Goal: Task Accomplishment & Management: Manage account settings

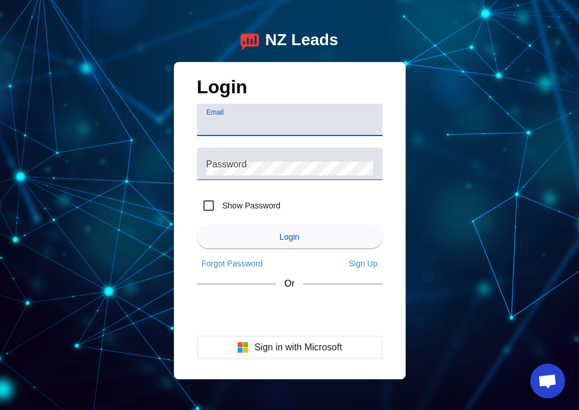
click at [224, 128] on input "Email" at bounding box center [289, 125] width 167 height 14
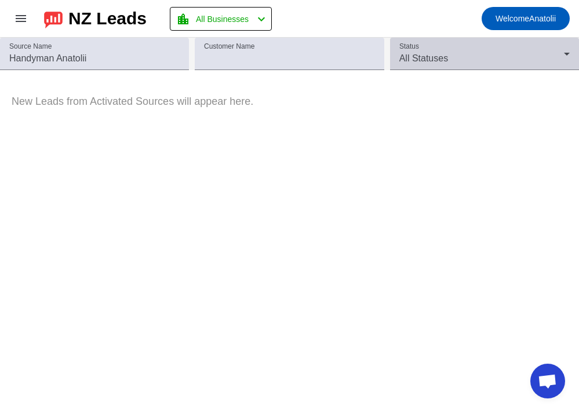
click at [461, 59] on div "All Statuses" at bounding box center [481, 59] width 165 height 14
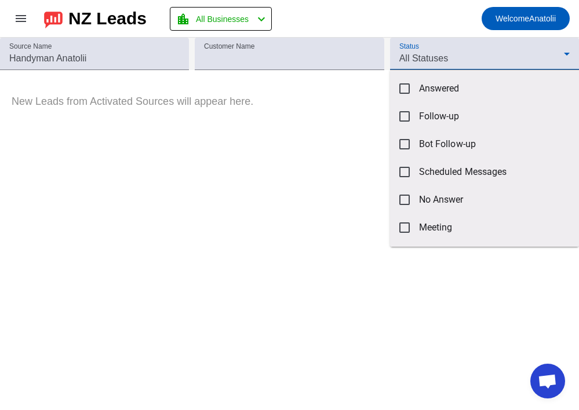
click at [289, 213] on div at bounding box center [289, 205] width 579 height 410
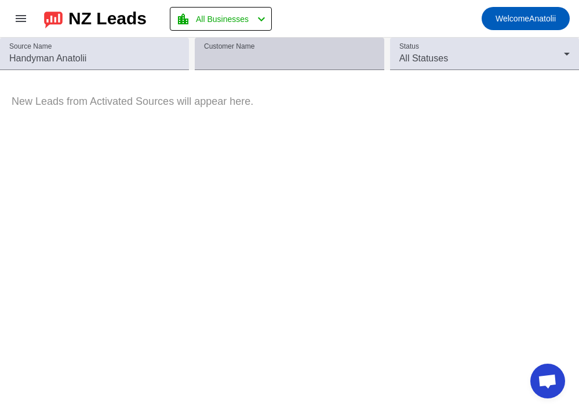
click at [236, 52] on input "Customer Name" at bounding box center [289, 59] width 170 height 14
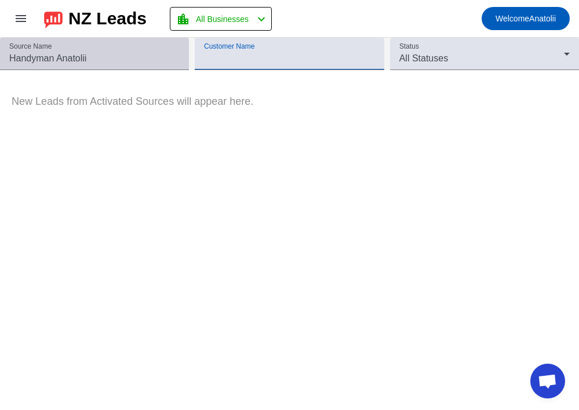
click at [135, 60] on input "Source Name" at bounding box center [94, 59] width 170 height 14
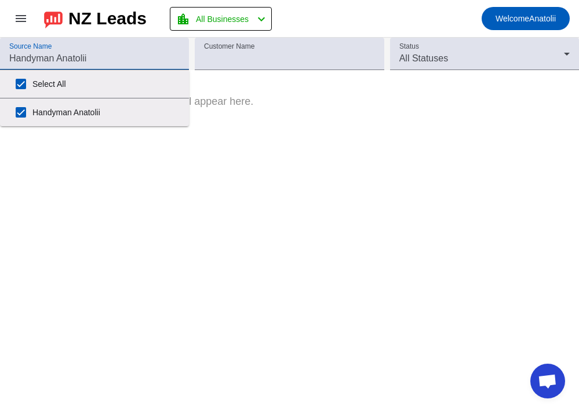
click at [339, 85] on p "New Leads from Activated Sources will appear here." at bounding box center [289, 101] width 579 height 35
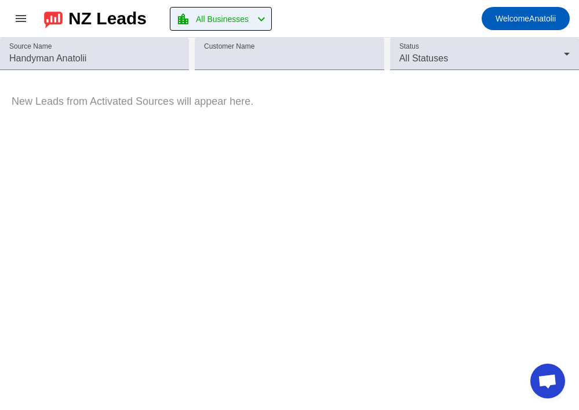
click at [241, 22] on span "All Businesses" at bounding box center [222, 19] width 53 height 16
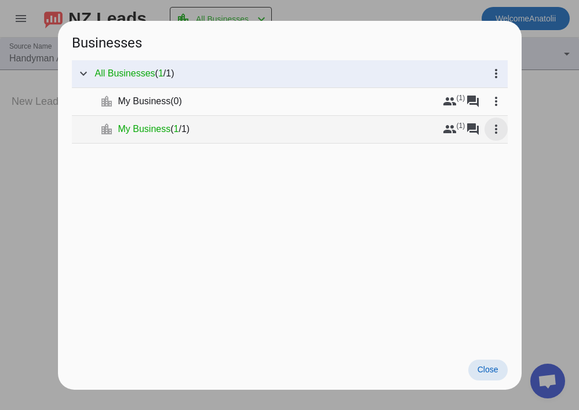
click at [495, 128] on mat-icon "more_vert" at bounding box center [496, 129] width 14 height 14
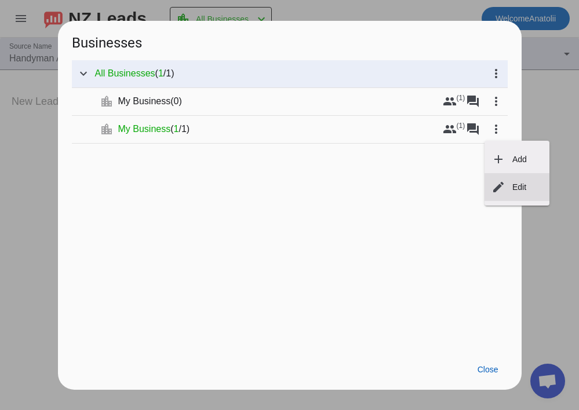
click at [524, 190] on span "Edit" at bounding box center [520, 187] width 14 height 9
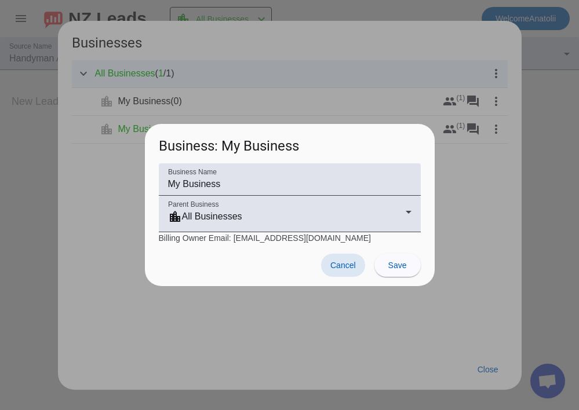
click at [338, 267] on span "Cancel" at bounding box center [343, 265] width 26 height 9
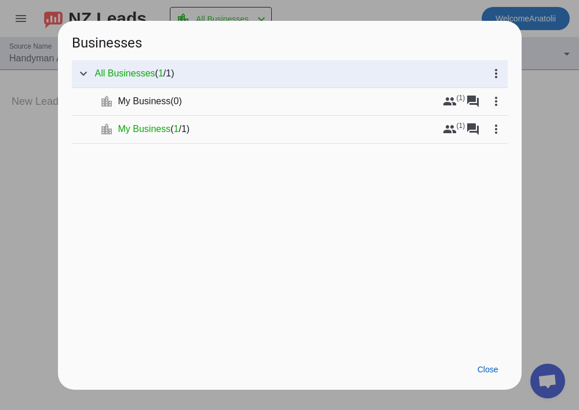
click at [562, 115] on div at bounding box center [289, 205] width 579 height 410
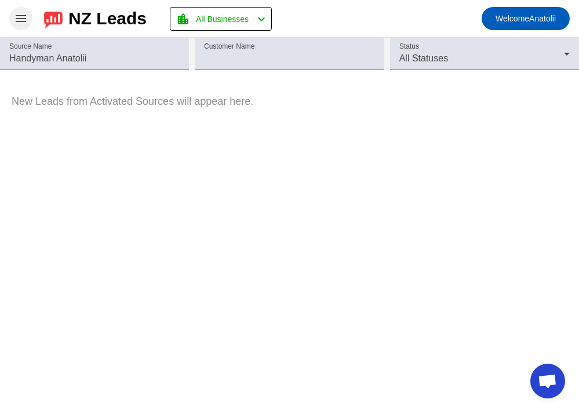
click at [8, 12] on span at bounding box center [21, 19] width 28 height 28
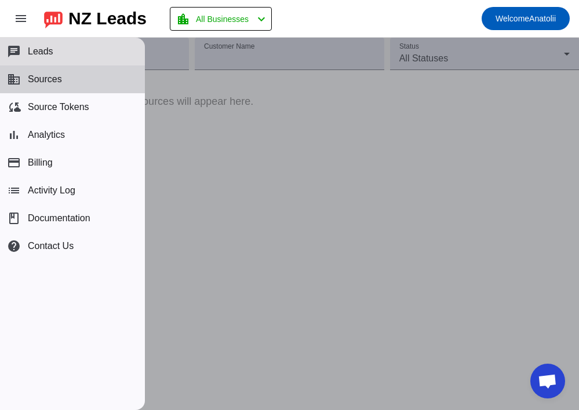
click at [49, 83] on span "Sources" at bounding box center [45, 79] width 34 height 10
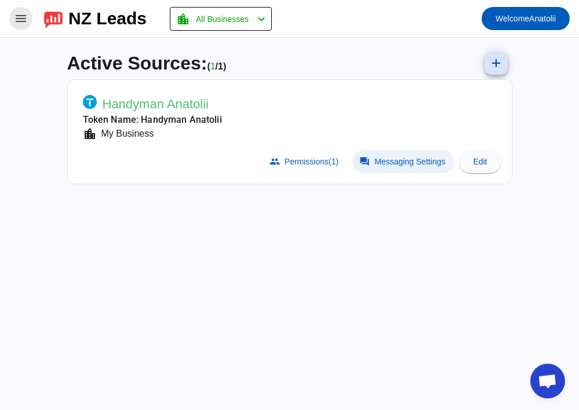
click at [379, 163] on span "Messaging Settings" at bounding box center [410, 161] width 71 height 9
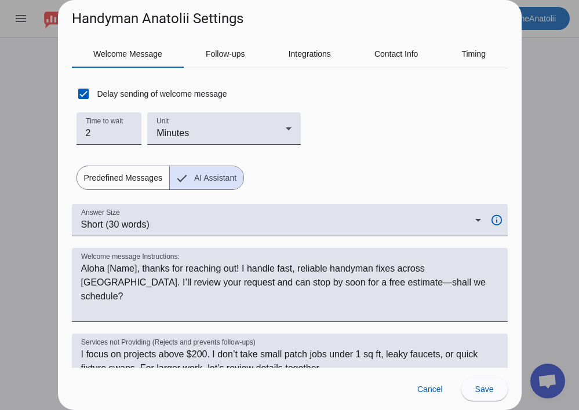
scroll to position [32, 0]
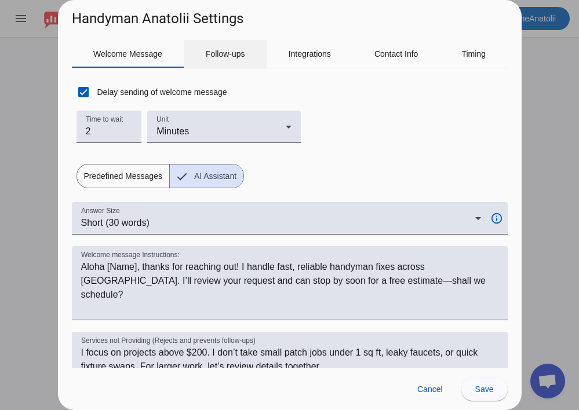
click at [235, 57] on span "Follow-ups" at bounding box center [225, 54] width 39 height 8
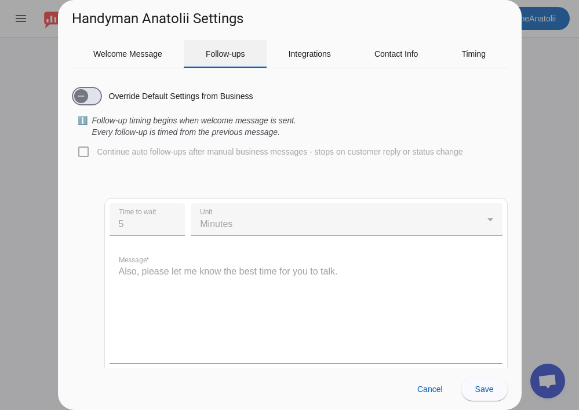
scroll to position [0, 0]
click at [82, 95] on icon "button" at bounding box center [81, 96] width 9 height 9
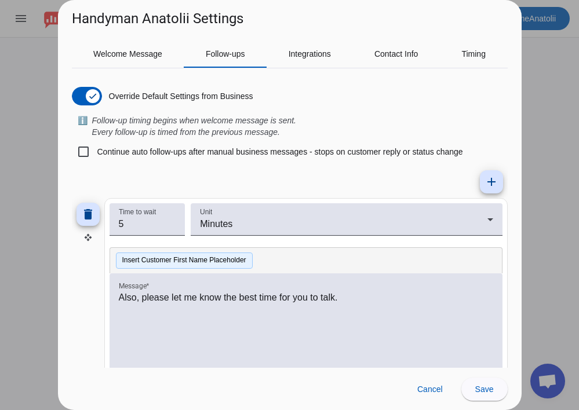
click at [184, 262] on button "Insert Customer First Name Placeholder" at bounding box center [184, 261] width 137 height 16
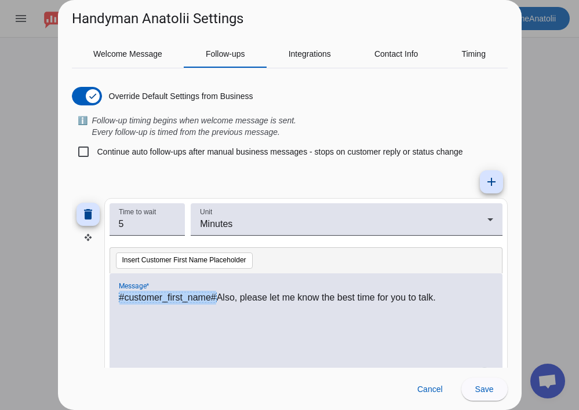
drag, startPoint x: 119, startPoint y: 297, endPoint x: 217, endPoint y: 293, distance: 98.0
click at [217, 293] on p "#customer_first_name# Also, please let me know the best time for you to talk." at bounding box center [306, 298] width 375 height 14
copy span "#customer_first_name#"
click at [89, 89] on span "button" at bounding box center [92, 96] width 23 height 23
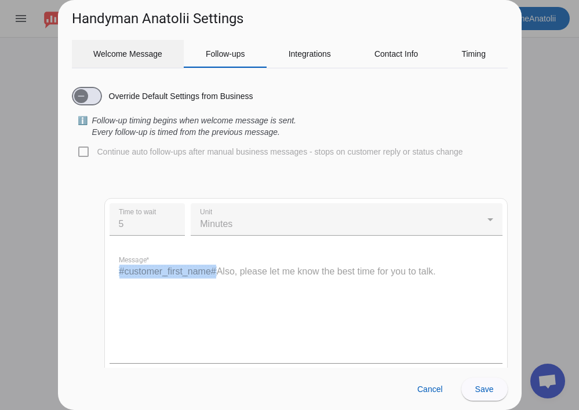
click at [125, 43] on span "Welcome Message" at bounding box center [127, 54] width 69 height 28
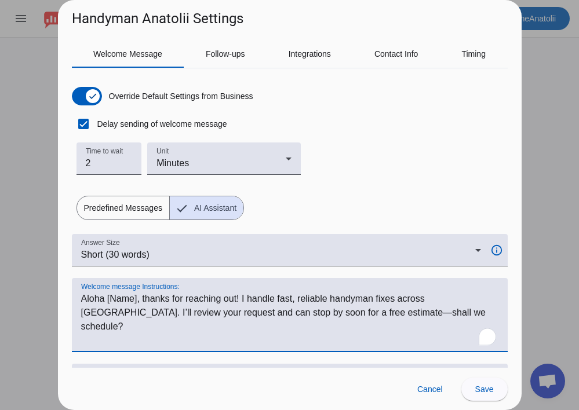
drag, startPoint x: 135, startPoint y: 296, endPoint x: 101, endPoint y: 295, distance: 33.7
click at [101, 295] on textarea "Welcome message Instructions:" at bounding box center [289, 320] width 417 height 56
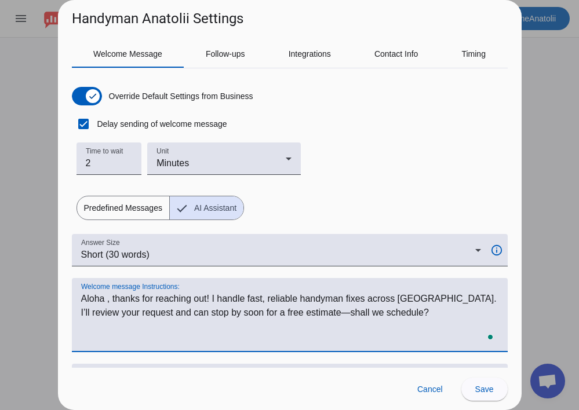
paste textarea "#customer_first_name#"
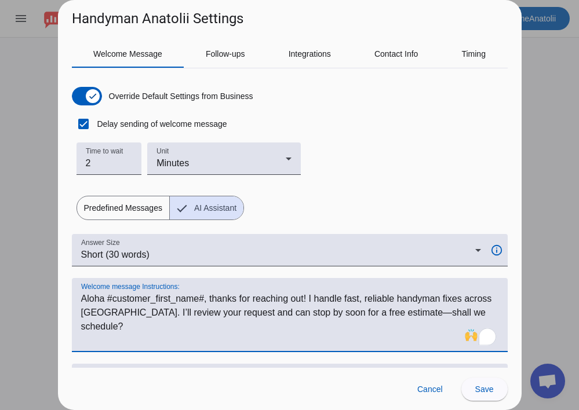
click at [158, 350] on div "Welcome message Instructions:" at bounding box center [289, 315] width 417 height 74
click at [170, 335] on textarea "Welcome message Instructions:" at bounding box center [289, 320] width 417 height 56
click at [172, 305] on textarea "Welcome message Instructions:" at bounding box center [289, 320] width 417 height 56
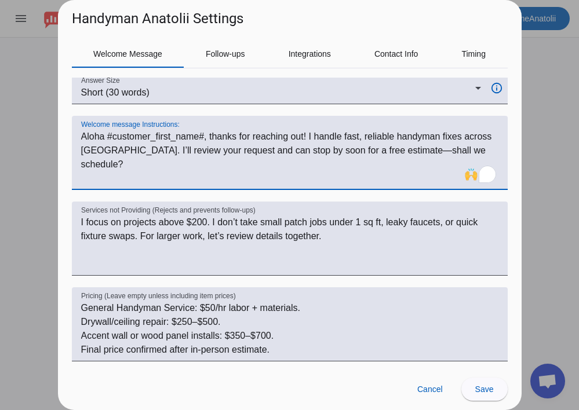
scroll to position [165, 0]
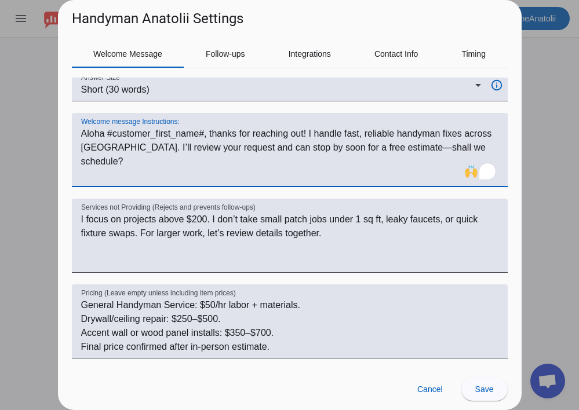
drag, startPoint x: 203, startPoint y: 133, endPoint x: 108, endPoint y: 131, distance: 95.7
click at [108, 131] on textarea "Welcome message Instructions:" at bounding box center [289, 155] width 417 height 56
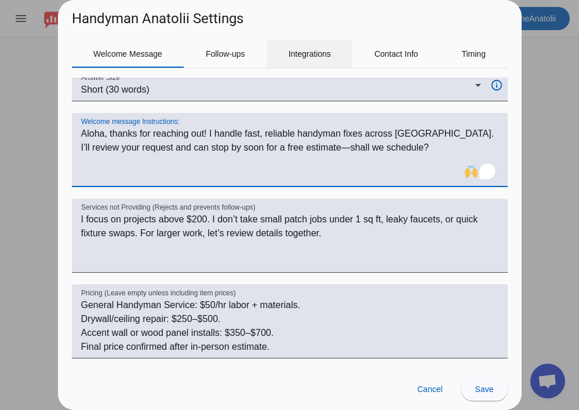
type textarea "Aloha, thanks for reaching out! I handle fast, reliable handyman fixes across […"
click at [283, 60] on div "Integrations" at bounding box center [310, 54] width 86 height 28
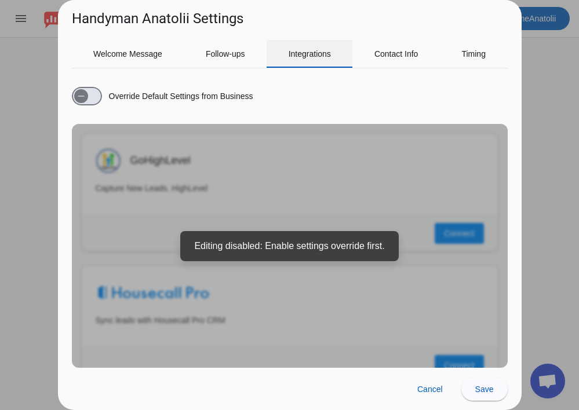
scroll to position [0, 0]
click at [357, 249] on div "Override Default Settings from Business GoHighLevel Capture New Leads. HighLeve…" at bounding box center [290, 223] width 436 height 290
click at [90, 94] on span "button" at bounding box center [81, 96] width 23 height 23
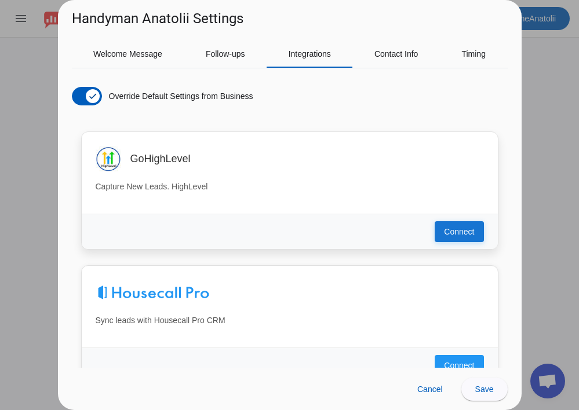
click at [464, 229] on span "Connect" at bounding box center [459, 232] width 30 height 12
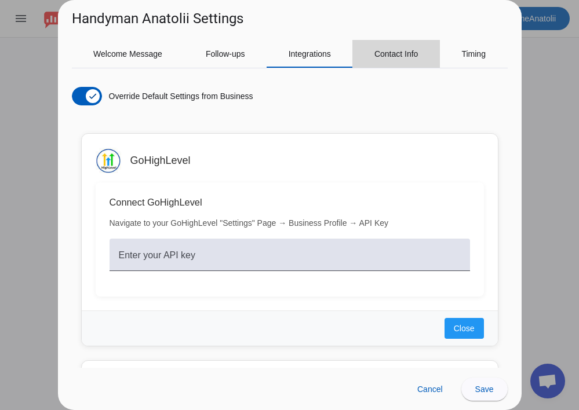
click at [381, 54] on span "Contact Info" at bounding box center [397, 54] width 44 height 8
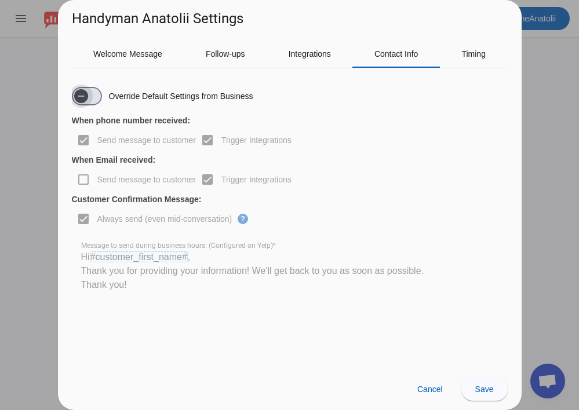
click at [95, 101] on span "button" at bounding box center [87, 96] width 30 height 19
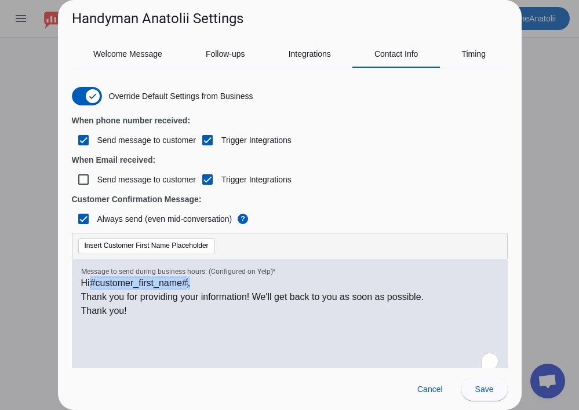
drag, startPoint x: 91, startPoint y: 284, endPoint x: 208, endPoint y: 277, distance: 116.7
click at [208, 277] on p "Hi #customer_first_name# ," at bounding box center [289, 284] width 417 height 14
copy p "#customer_first_name# ,"
click at [405, 231] on div "Always send (even mid-conversation) ?" at bounding box center [290, 219] width 436 height 28
click at [478, 53] on span "Timing" at bounding box center [473, 54] width 24 height 8
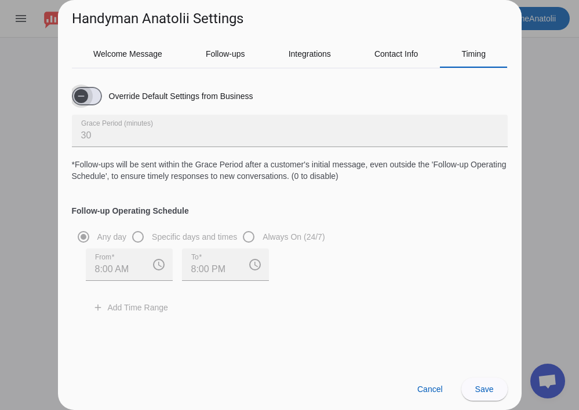
click at [98, 97] on span "button" at bounding box center [87, 96] width 30 height 19
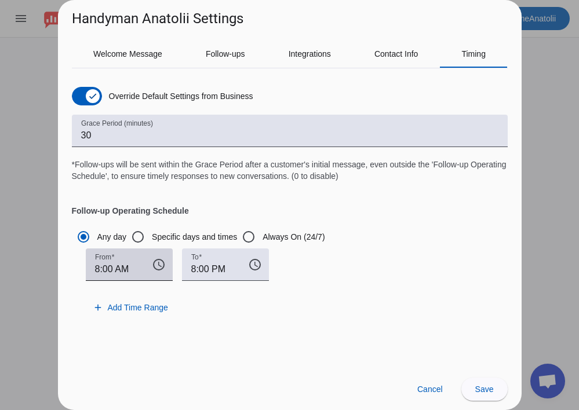
click at [163, 268] on mat-icon "access_time" at bounding box center [159, 265] width 28 height 14
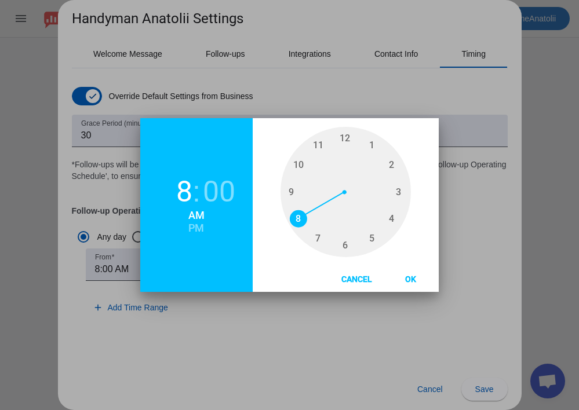
click at [310, 248] on span "7" at bounding box center [318, 238] width 17 height 17
type input "7"
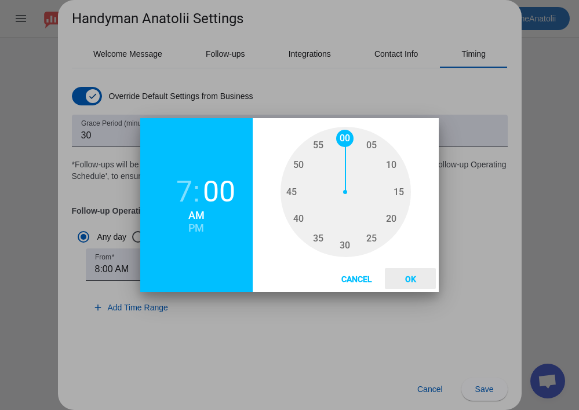
click at [396, 284] on span "Ok" at bounding box center [411, 279] width 30 height 9
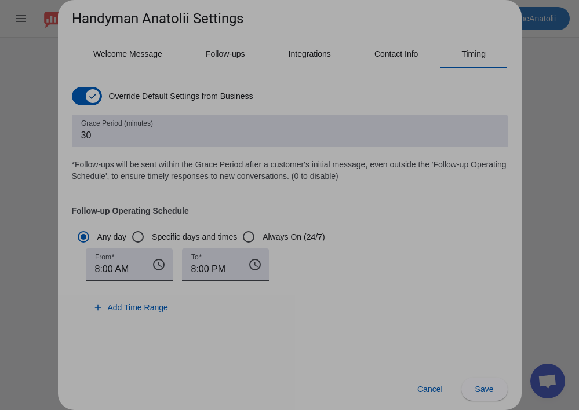
type input "7:00 AM"
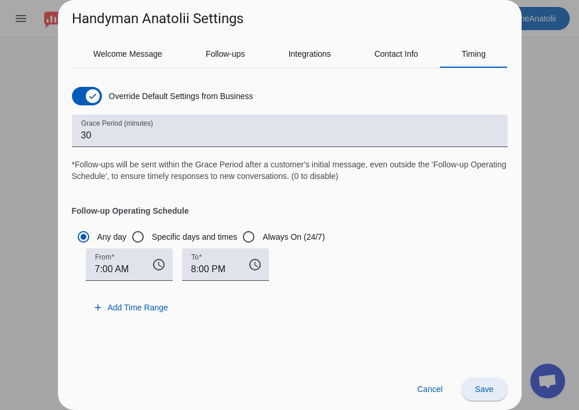
click at [496, 390] on span at bounding box center [484, 390] width 46 height 28
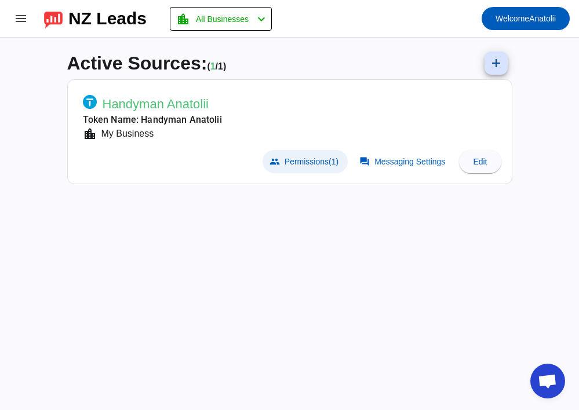
click at [310, 161] on span "Permissions (1)" at bounding box center [312, 161] width 54 height 9
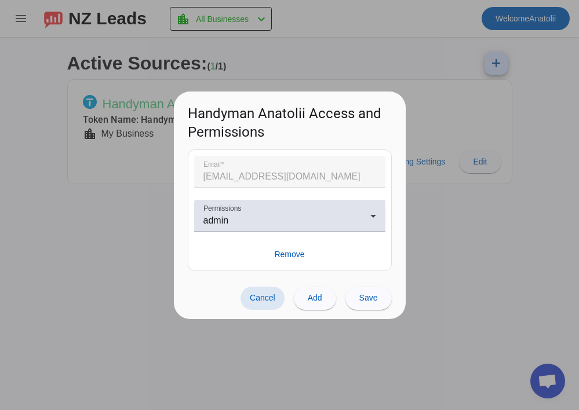
click at [272, 294] on span "Cancel" at bounding box center [263, 297] width 26 height 9
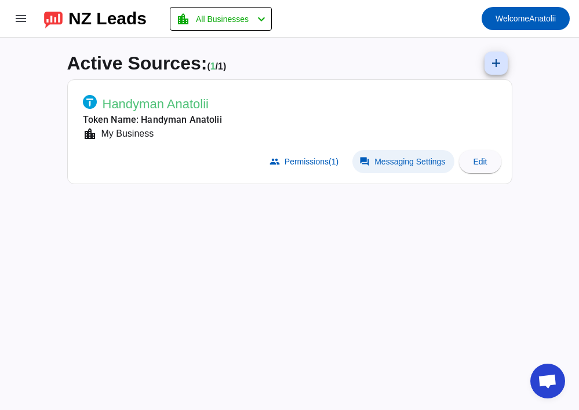
click at [402, 157] on span "Messaging Settings" at bounding box center [410, 161] width 71 height 9
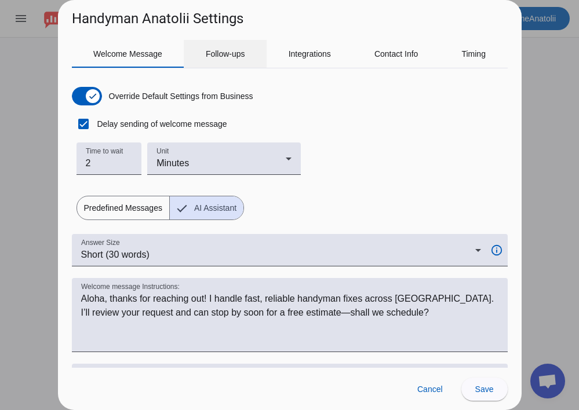
click at [234, 54] on span "Follow-ups" at bounding box center [225, 54] width 39 height 8
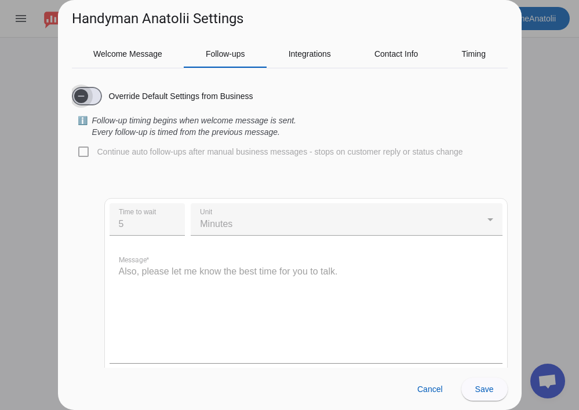
click at [89, 92] on span "button" at bounding box center [81, 96] width 23 height 23
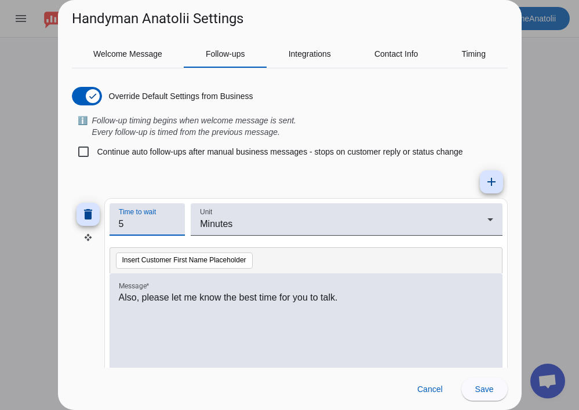
click at [147, 227] on input "5" at bounding box center [147, 224] width 57 height 14
click at [173, 221] on input "6" at bounding box center [147, 224] width 57 height 14
type input "5"
click at [172, 229] on input "5" at bounding box center [147, 224] width 57 height 14
click at [489, 179] on mat-icon "add" at bounding box center [492, 182] width 14 height 14
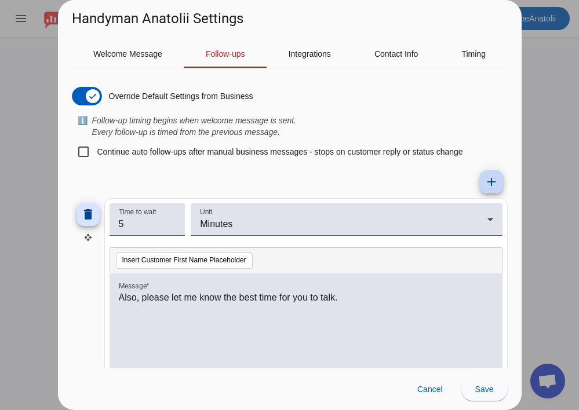
click at [489, 179] on mat-icon "add" at bounding box center [492, 182] width 14 height 14
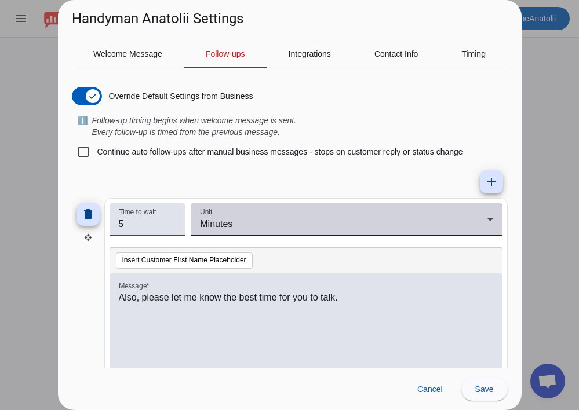
click at [412, 220] on div "Minutes" at bounding box center [343, 224] width 287 height 14
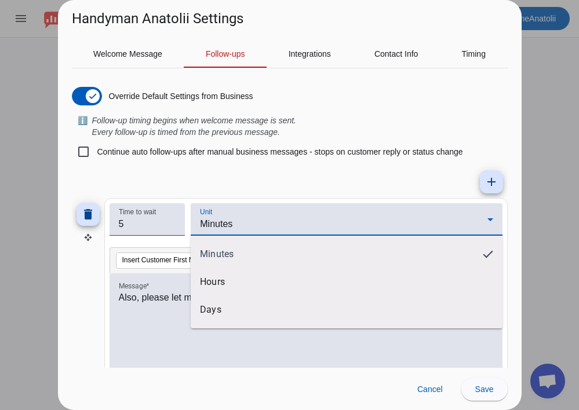
click at [412, 220] on div at bounding box center [289, 205] width 579 height 410
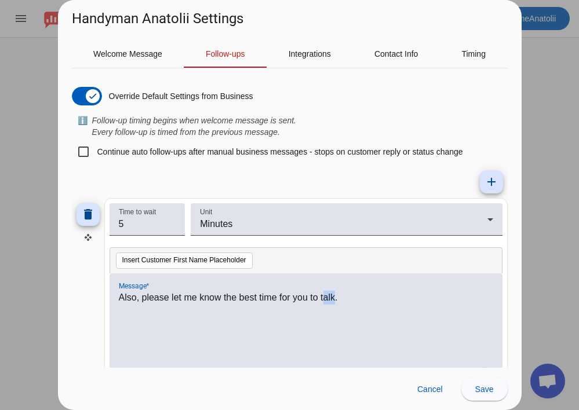
drag, startPoint x: 337, startPoint y: 301, endPoint x: 329, endPoint y: 296, distance: 9.6
click at [329, 296] on p "Also, please let me know the best time for you to talk." at bounding box center [306, 298] width 375 height 14
click at [363, 322] on div "Also, please let me know the best time for you to talk." at bounding box center [306, 338] width 375 height 94
click at [84, 95] on span "button" at bounding box center [92, 96] width 23 height 23
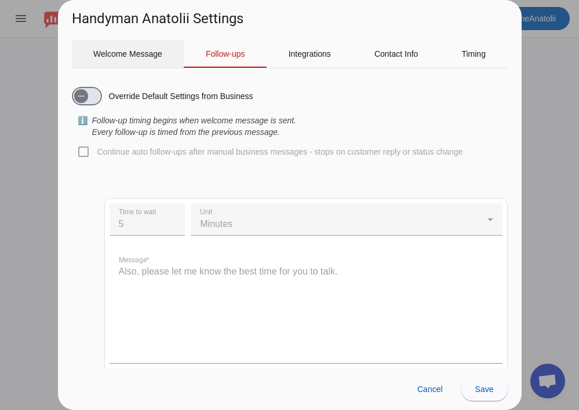
click at [139, 56] on span "Welcome Message" at bounding box center [127, 54] width 69 height 8
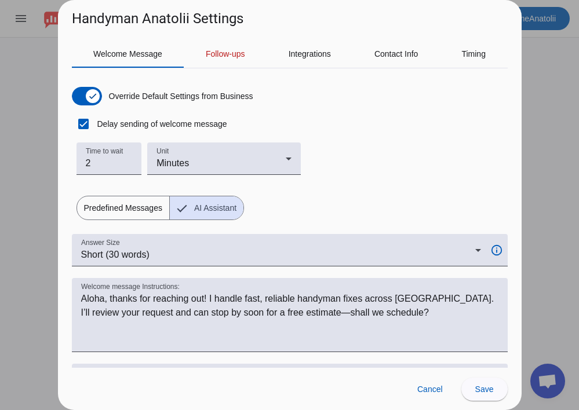
click at [535, 104] on div at bounding box center [289, 205] width 579 height 410
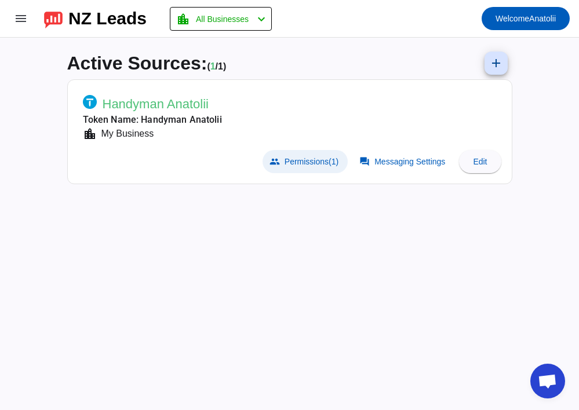
click at [310, 166] on span at bounding box center [305, 161] width 85 height 23
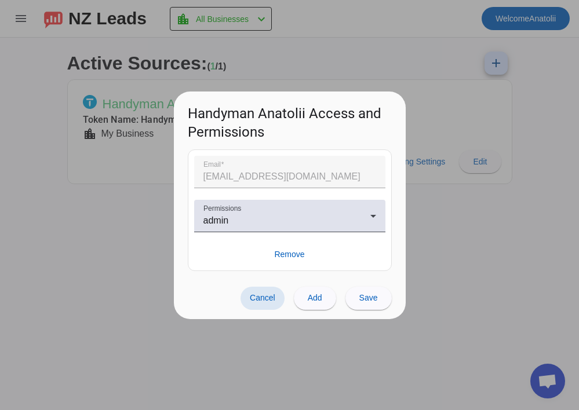
click at [263, 297] on span "Cancel" at bounding box center [263, 297] width 26 height 9
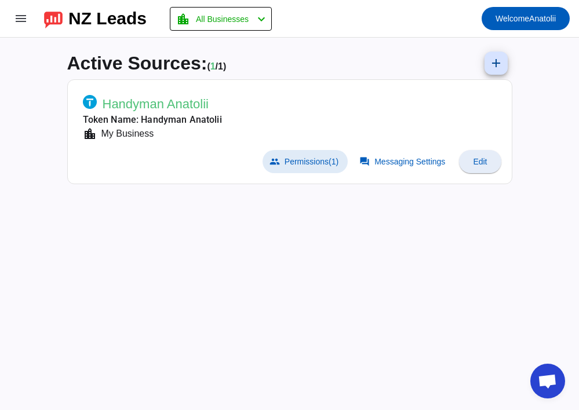
click at [475, 157] on span "Edit" at bounding box center [480, 161] width 14 height 9
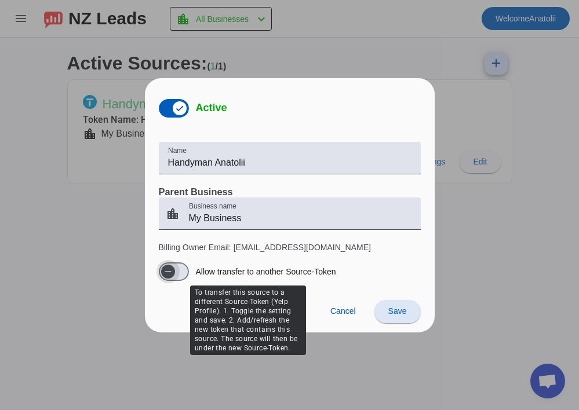
click at [177, 268] on span "button" at bounding box center [168, 271] width 23 height 23
click at [166, 266] on span "button" at bounding box center [174, 272] width 30 height 19
click at [186, 268] on span "button" at bounding box center [174, 272] width 30 height 19
click at [175, 272] on icon "button" at bounding box center [179, 271] width 9 height 9
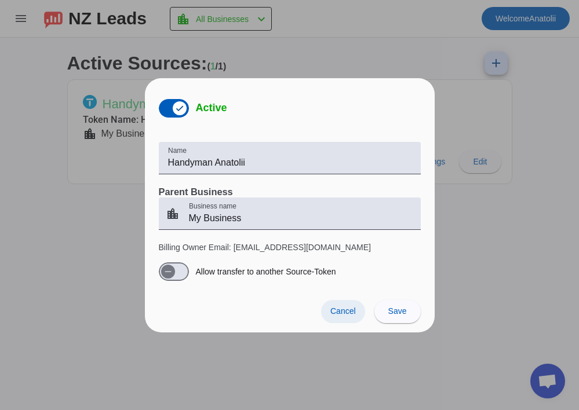
click at [348, 312] on span "Cancel" at bounding box center [343, 311] width 26 height 9
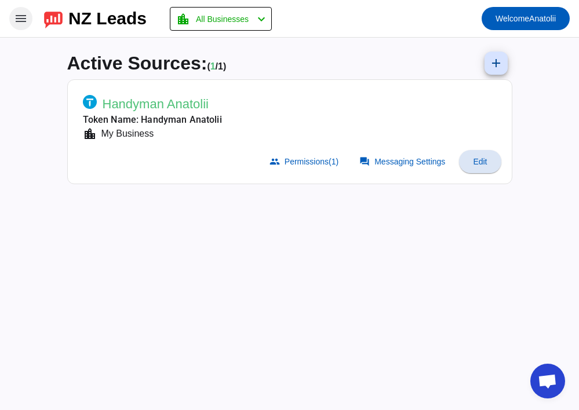
click at [21, 23] on mat-icon "menu" at bounding box center [21, 19] width 14 height 14
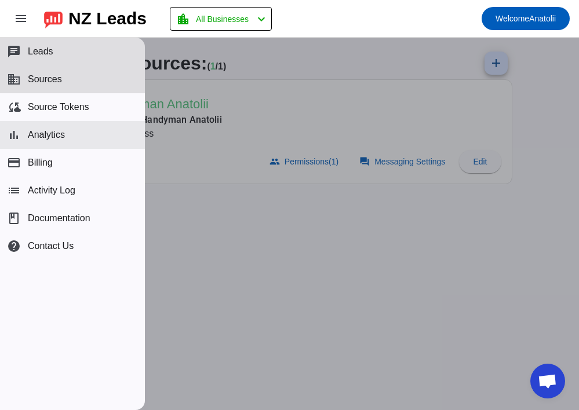
click at [63, 130] on span "Analytics" at bounding box center [46, 135] width 37 height 10
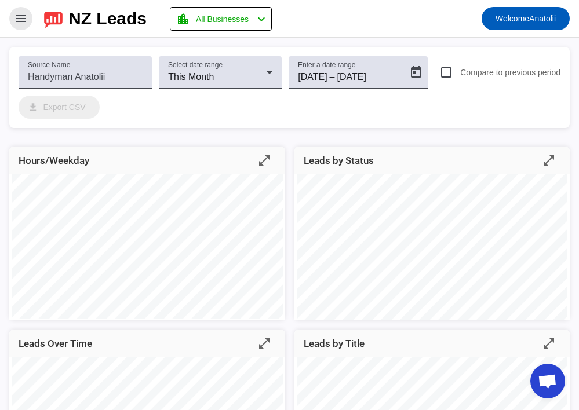
click at [20, 23] on mat-icon "menu" at bounding box center [21, 19] width 14 height 14
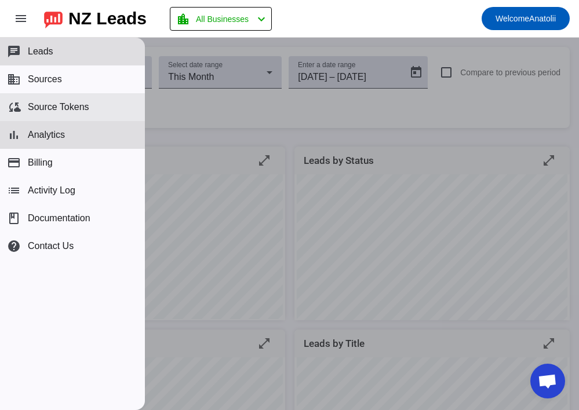
click at [82, 102] on span "Source Tokens" at bounding box center [58, 107] width 61 height 10
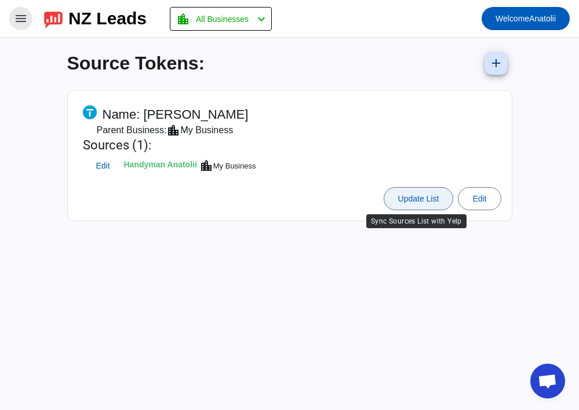
click at [417, 205] on span at bounding box center [418, 199] width 69 height 28
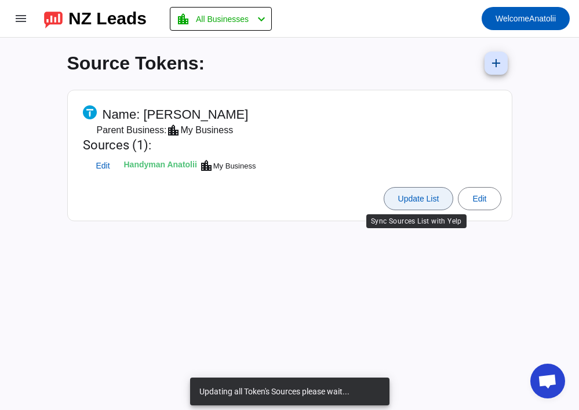
click at [407, 195] on span "Update List" at bounding box center [418, 198] width 41 height 9
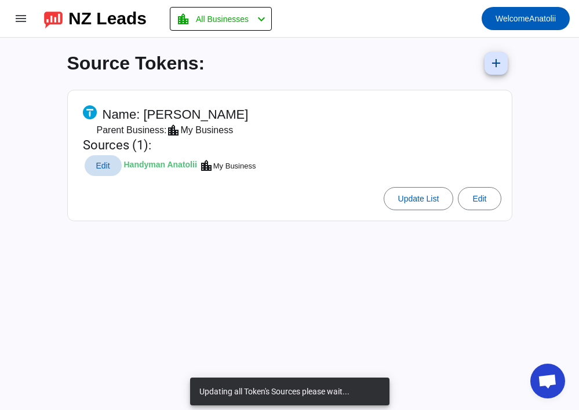
click at [97, 171] on span at bounding box center [103, 165] width 37 height 21
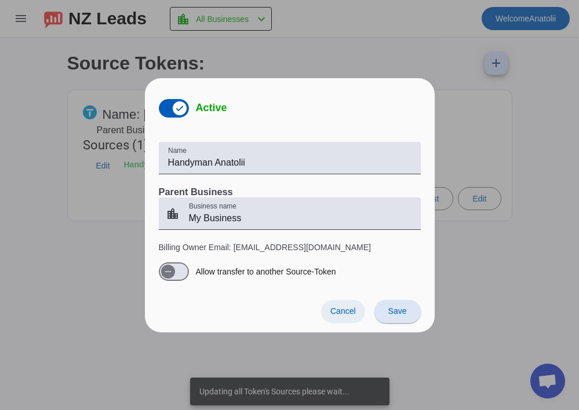
click at [340, 310] on span "Cancel" at bounding box center [343, 311] width 26 height 9
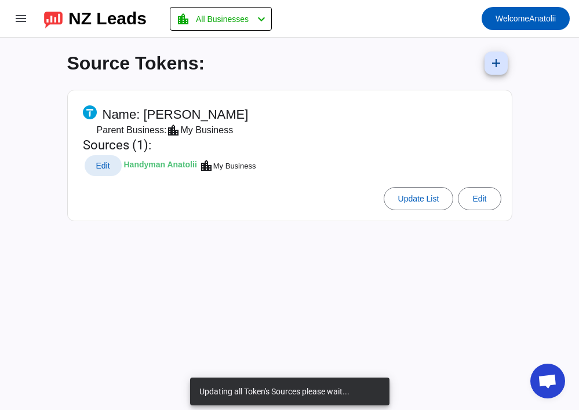
click at [197, 166] on td "Handyman Anatolii" at bounding box center [160, 166] width 74 height 22
drag, startPoint x: 241, startPoint y: 135, endPoint x: 71, endPoint y: 129, distance: 170.5
click at [71, 129] on mat-card "Name: Handyman Anatolii Parent Business: location_city My Business Sources (1):…" at bounding box center [289, 156] width 445 height 132
click at [213, 226] on div "Name: Handyman Anatolii Parent Business: location_city My Business Sources (1):…" at bounding box center [289, 161] width 445 height 142
drag, startPoint x: 262, startPoint y: 115, endPoint x: 75, endPoint y: 114, distance: 187.3
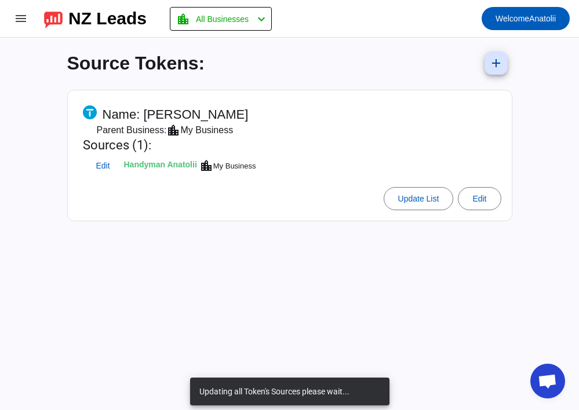
click at [79, 112] on mat-card-header "Name: Handyman Anatolii Parent Business: location_city My Business Sources (1):…" at bounding box center [290, 139] width 433 height 86
click at [231, 271] on div "Source Tokens: add Name: Handyman Anatolii Parent Business: location_city My Bu…" at bounding box center [290, 224] width 464 height 373
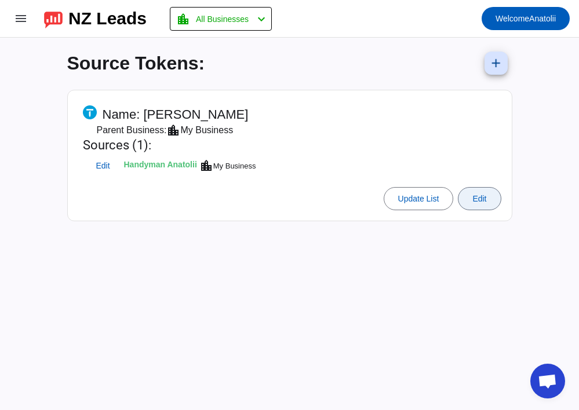
click at [486, 198] on span "Edit" at bounding box center [480, 198] width 14 height 9
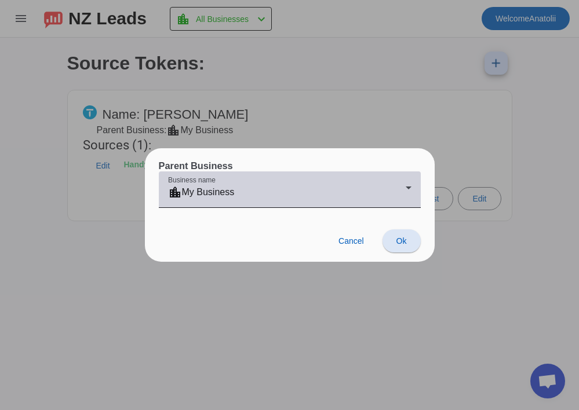
click at [406, 195] on div "location_city My Business" at bounding box center [290, 193] width 244 height 14
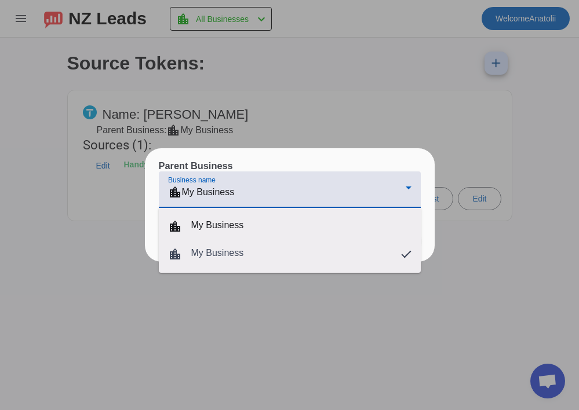
click at [449, 327] on div at bounding box center [289, 205] width 579 height 410
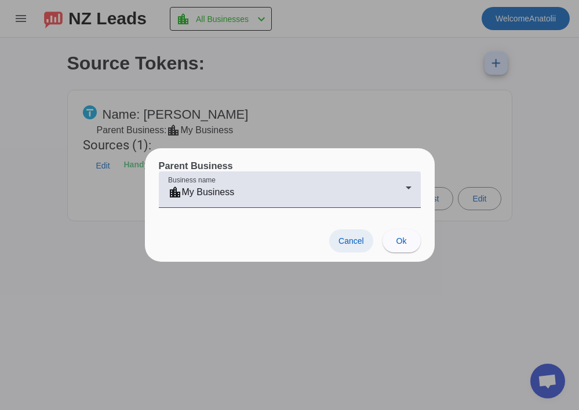
click at [348, 239] on span "Cancel" at bounding box center [352, 241] width 26 height 9
